Goal: Task Accomplishment & Management: Manage account settings

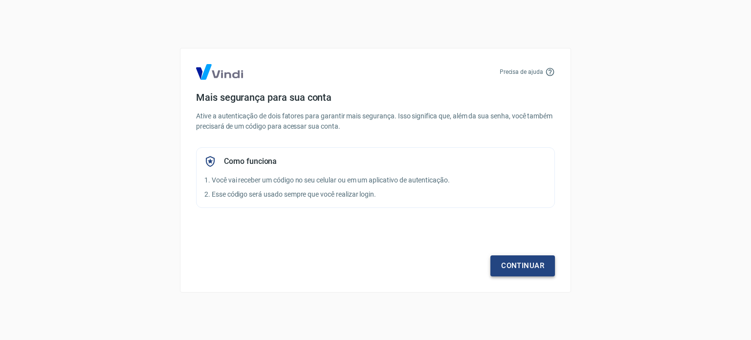
click at [540, 267] on link "Continuar" at bounding box center [523, 265] width 65 height 21
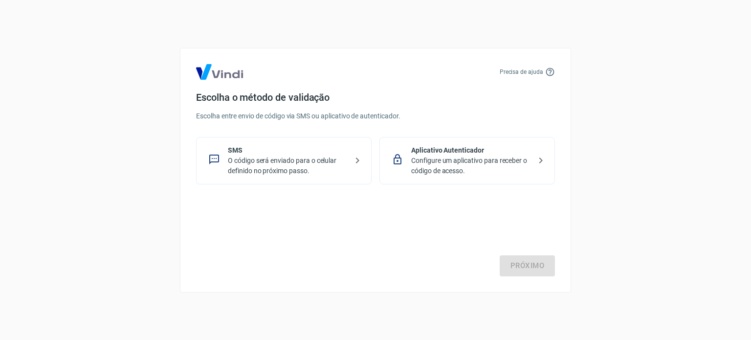
click at [352, 163] on icon at bounding box center [358, 161] width 12 height 12
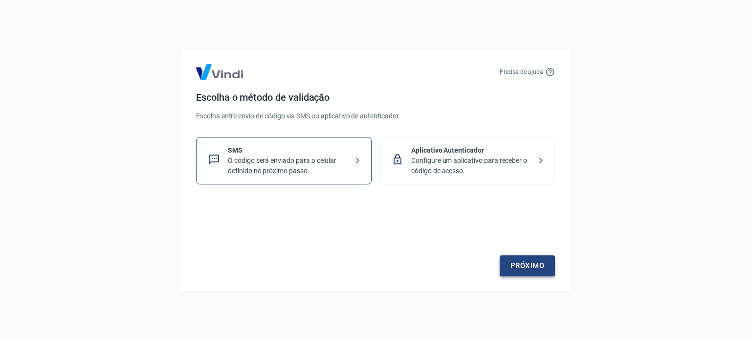
click at [536, 272] on link "Próximo" at bounding box center [527, 265] width 55 height 21
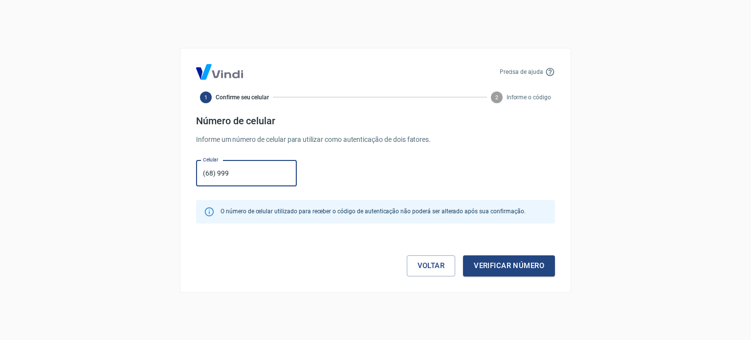
type input "[PHONE_NUMBER]"
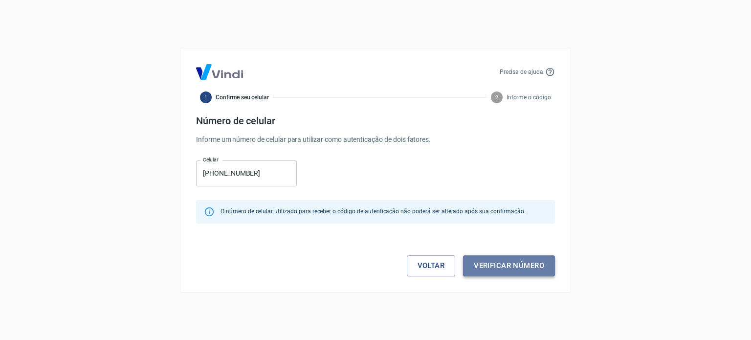
click at [503, 266] on button "Verificar número" at bounding box center [509, 265] width 92 height 21
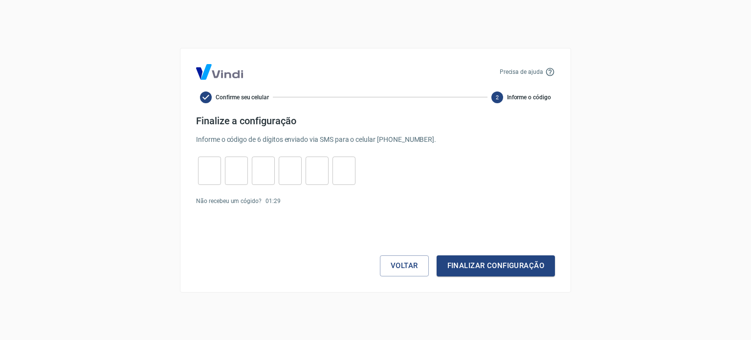
click at [211, 173] on input "tel" at bounding box center [209, 170] width 23 height 21
type input "0"
type input "6"
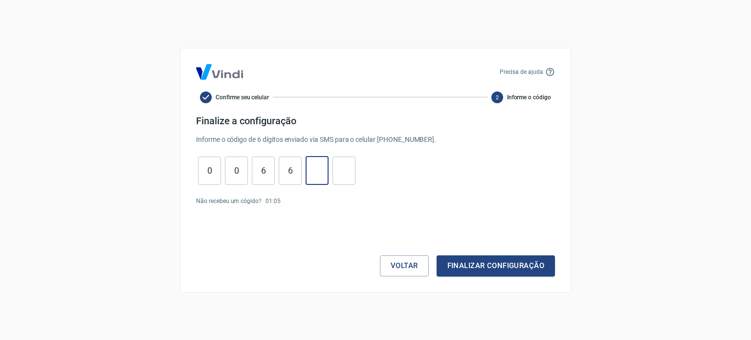
type input "3"
type input "4"
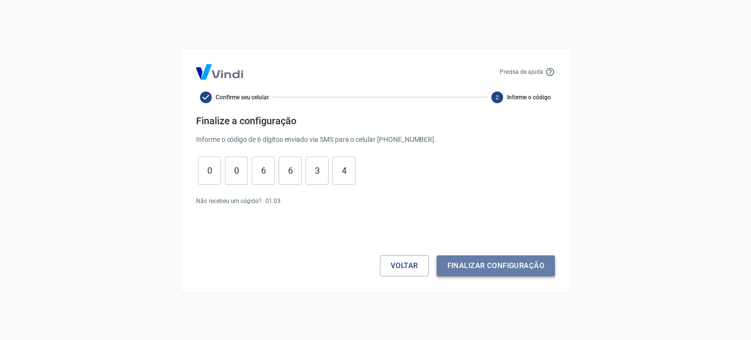
click at [504, 266] on button "Finalizar configuração" at bounding box center [496, 265] width 118 height 21
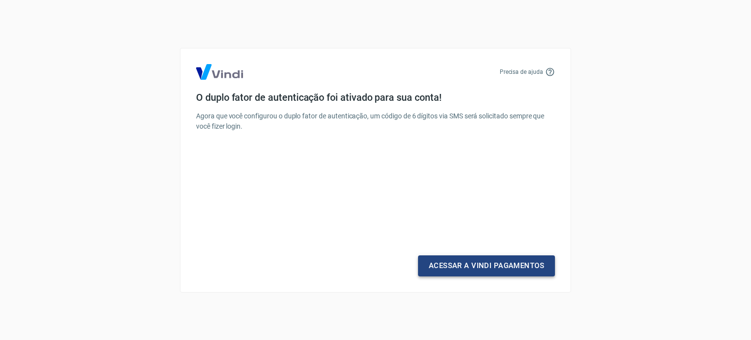
click at [502, 262] on link "Acessar a Vindi Pagamentos" at bounding box center [486, 265] width 137 height 21
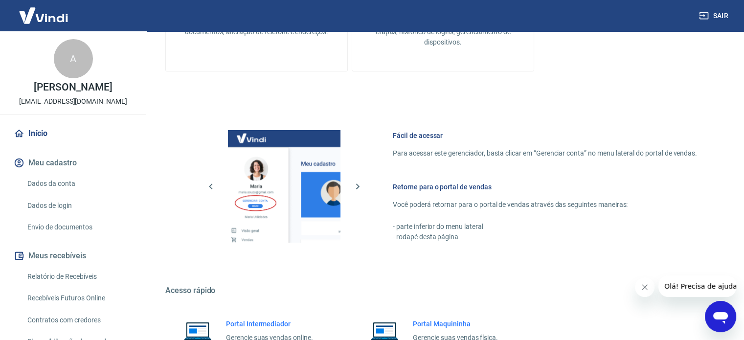
click at [74, 176] on link "Dados da conta" at bounding box center [78, 184] width 111 height 20
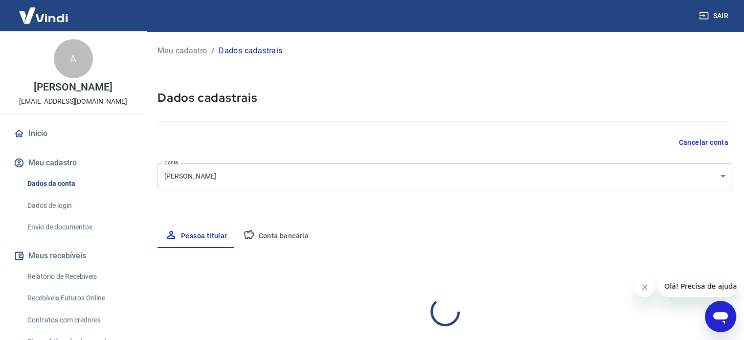
select select "AC"
select select "business"
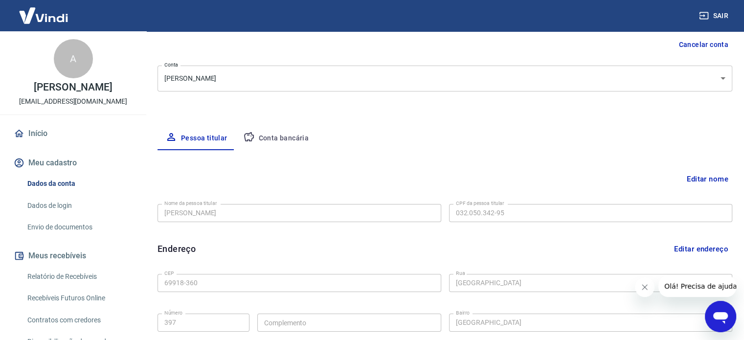
click at [300, 140] on button "Conta bancária" at bounding box center [276, 138] width 82 height 23
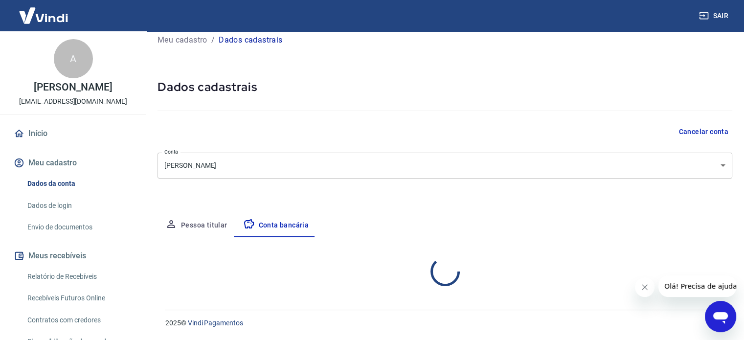
select select "1"
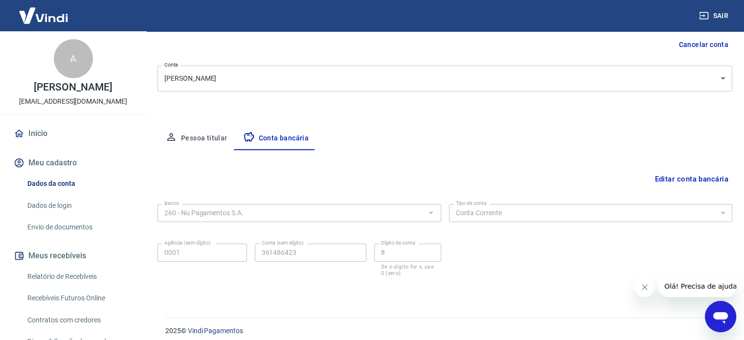
scroll to position [105, 0]
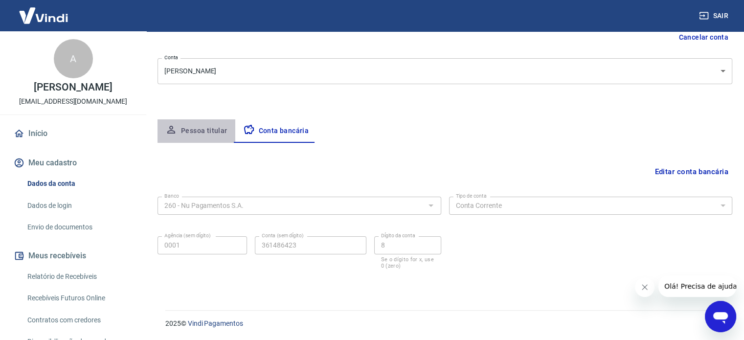
click at [204, 134] on button "Pessoa titular" at bounding box center [196, 130] width 78 height 23
select select "AC"
select select "business"
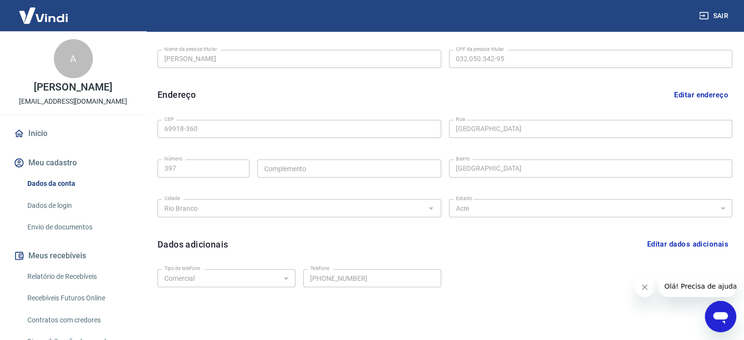
scroll to position [286, 0]
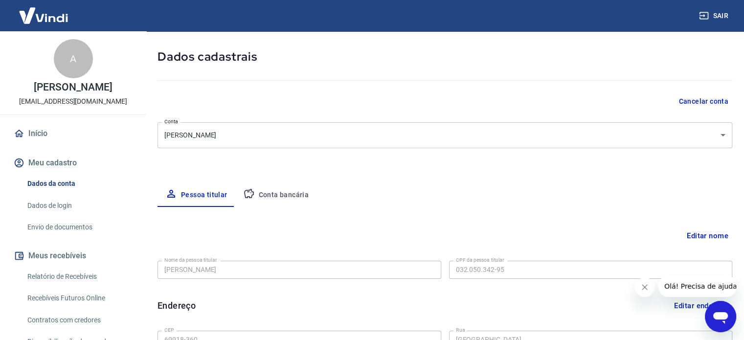
click at [292, 193] on button "Conta bancária" at bounding box center [276, 194] width 82 height 23
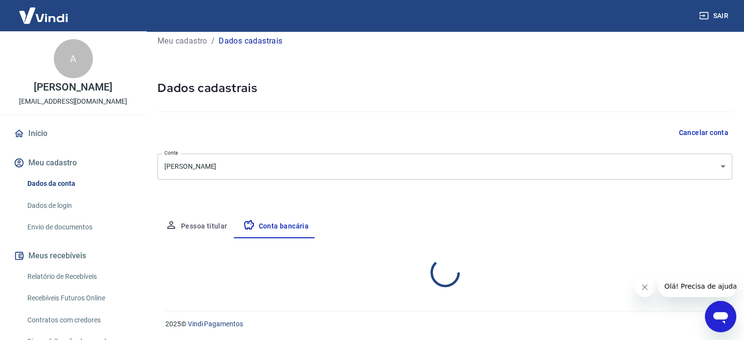
scroll to position [41, 0]
select select "1"
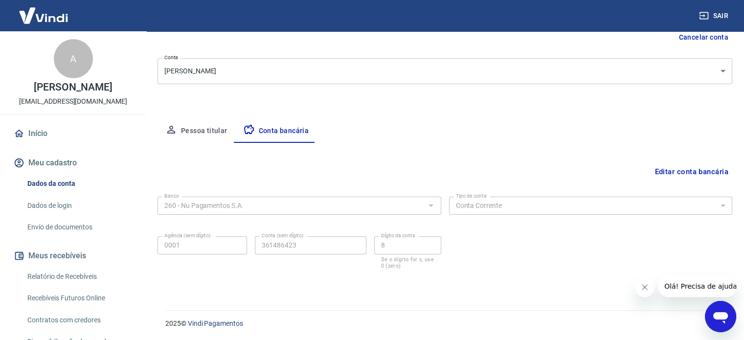
scroll to position [49, 0]
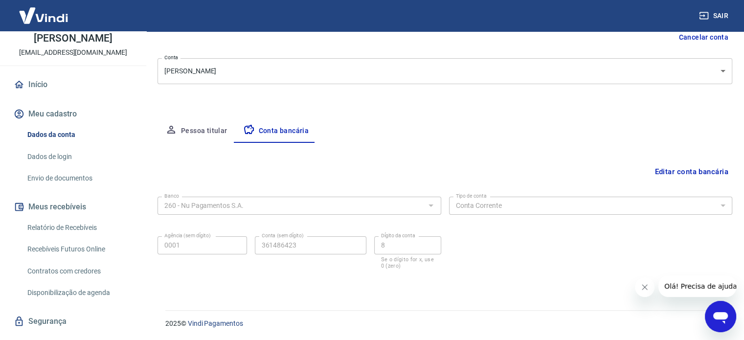
click at [84, 179] on link "Envio de documentos" at bounding box center [78, 178] width 111 height 20
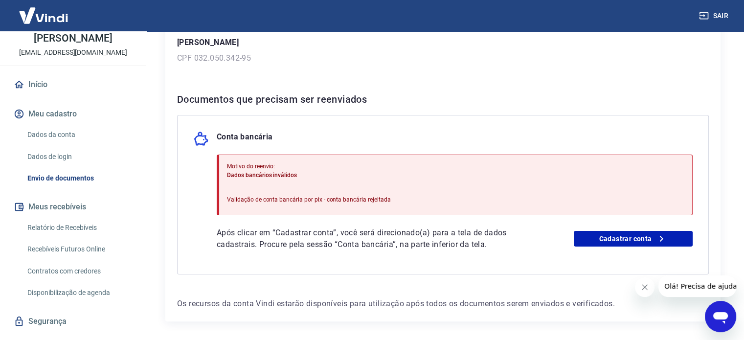
scroll to position [147, 0]
click at [606, 232] on link "Cadastrar conta" at bounding box center [633, 238] width 119 height 16
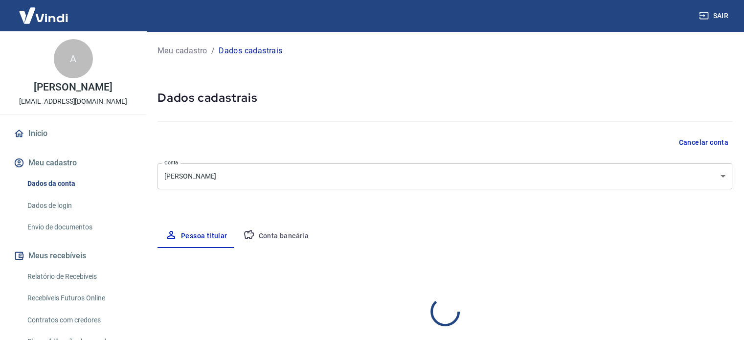
select select "AC"
select select "business"
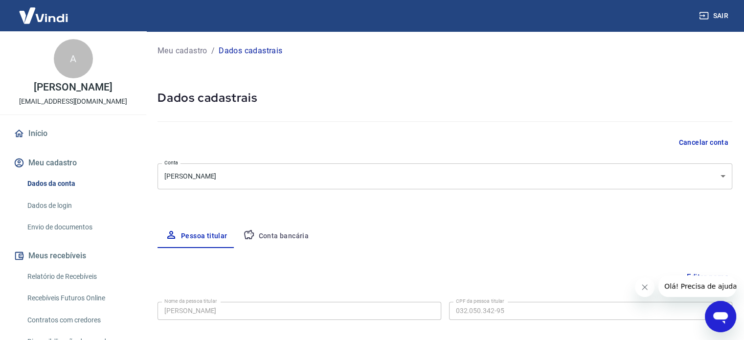
click at [265, 238] on button "Conta bancária" at bounding box center [276, 235] width 82 height 23
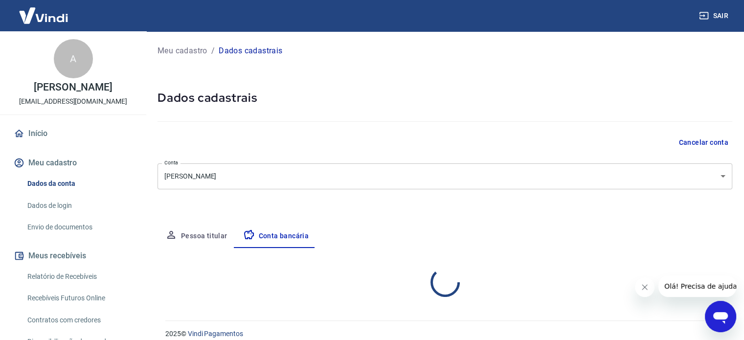
select select "1"
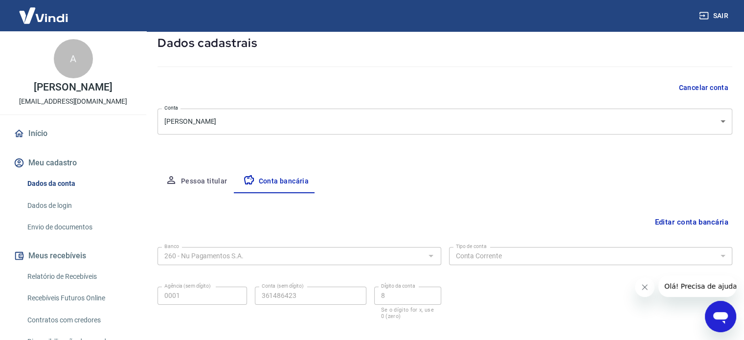
scroll to position [105, 0]
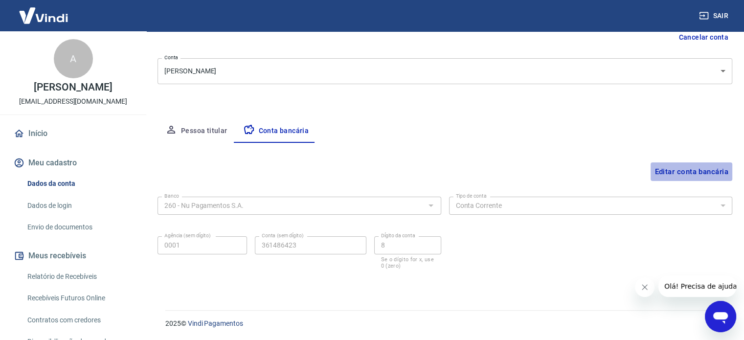
click at [691, 174] on button "Editar conta bancária" at bounding box center [691, 171] width 82 height 19
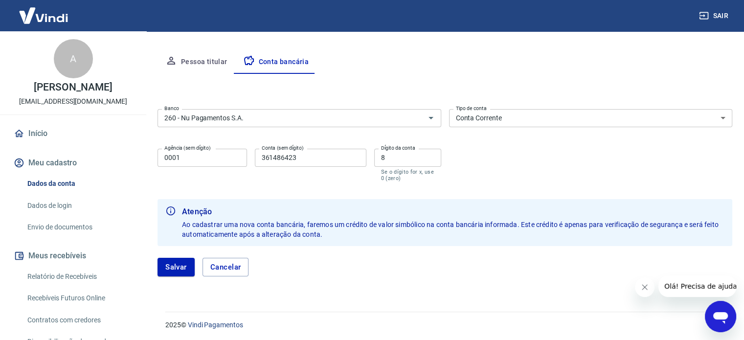
scroll to position [176, 0]
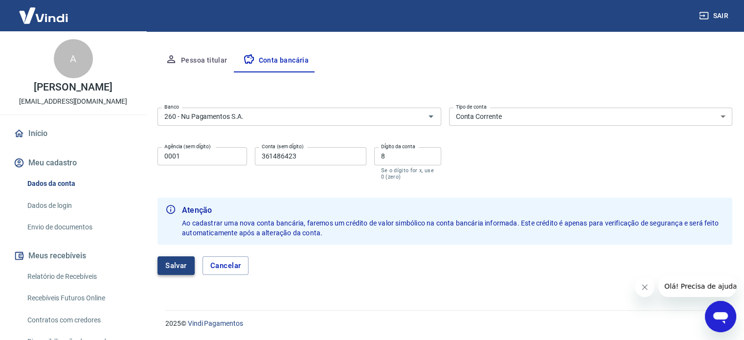
click at [172, 268] on button "Salvar" at bounding box center [175, 265] width 37 height 19
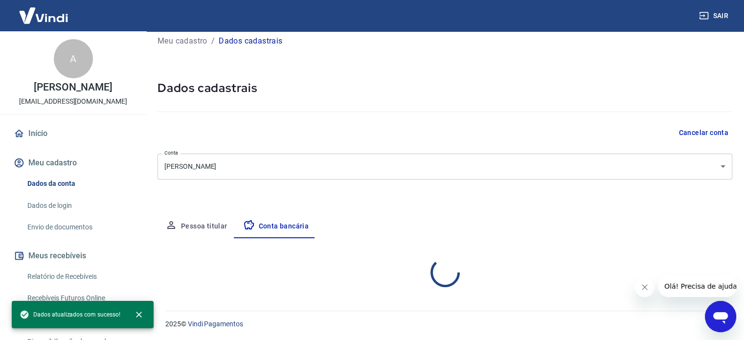
scroll to position [105, 0]
select select "1"
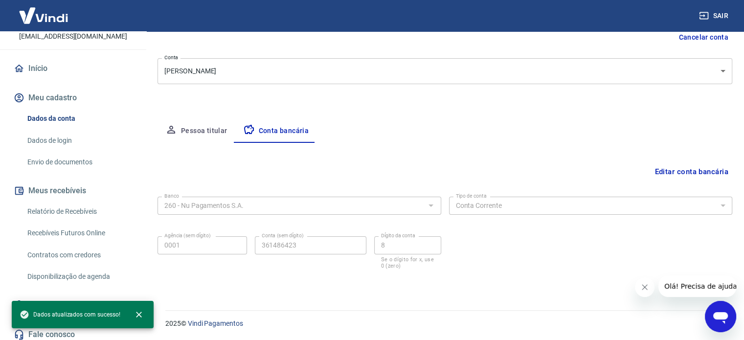
scroll to position [70, 0]
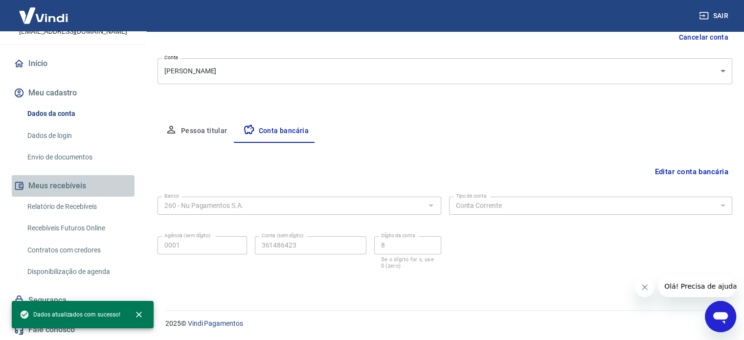
click at [72, 180] on button "Meus recebíveis" at bounding box center [73, 186] width 123 height 22
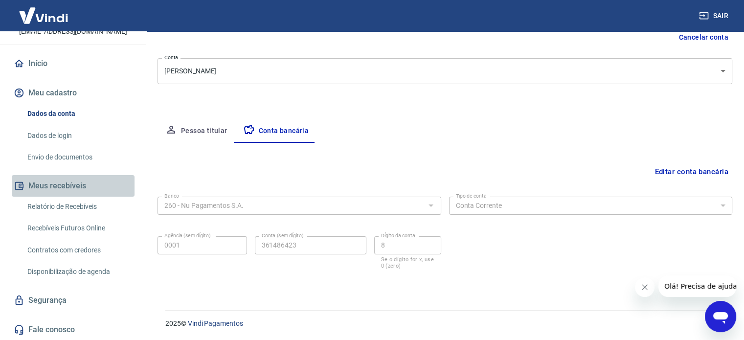
click at [85, 189] on button "Meus recebíveis" at bounding box center [73, 186] width 123 height 22
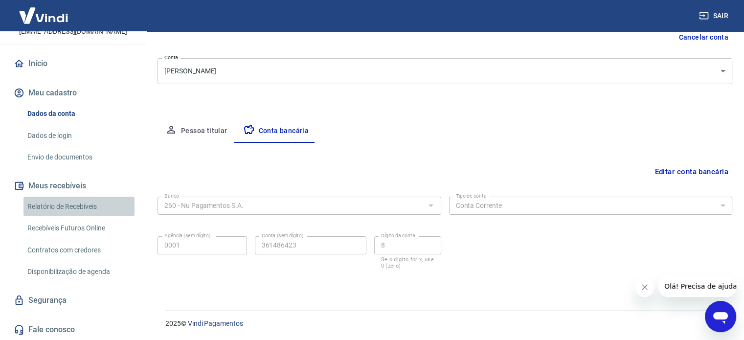
click at [90, 205] on link "Relatório de Recebíveis" at bounding box center [78, 207] width 111 height 20
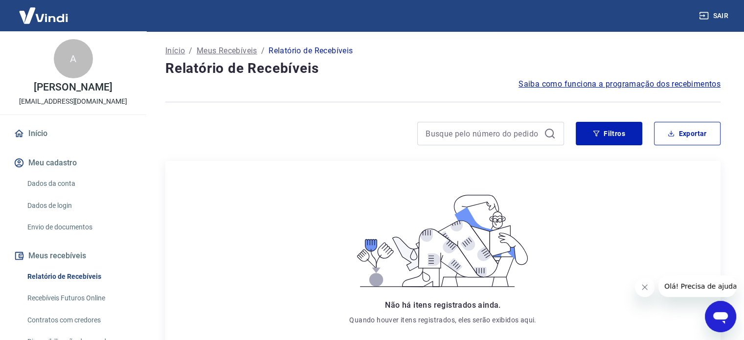
click at [57, 135] on link "Início" at bounding box center [73, 134] width 123 height 22
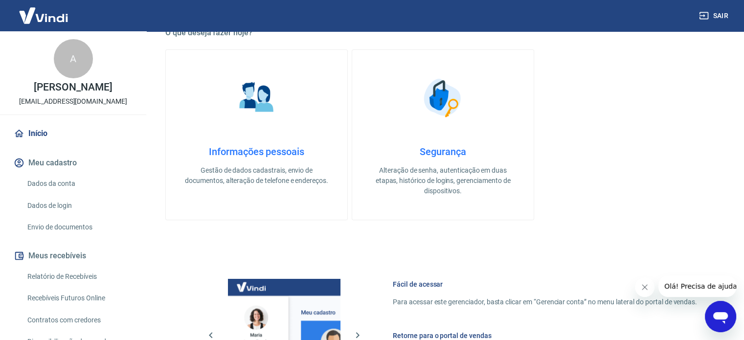
scroll to position [440, 0]
